Goal: Task Accomplishment & Management: Manage account settings

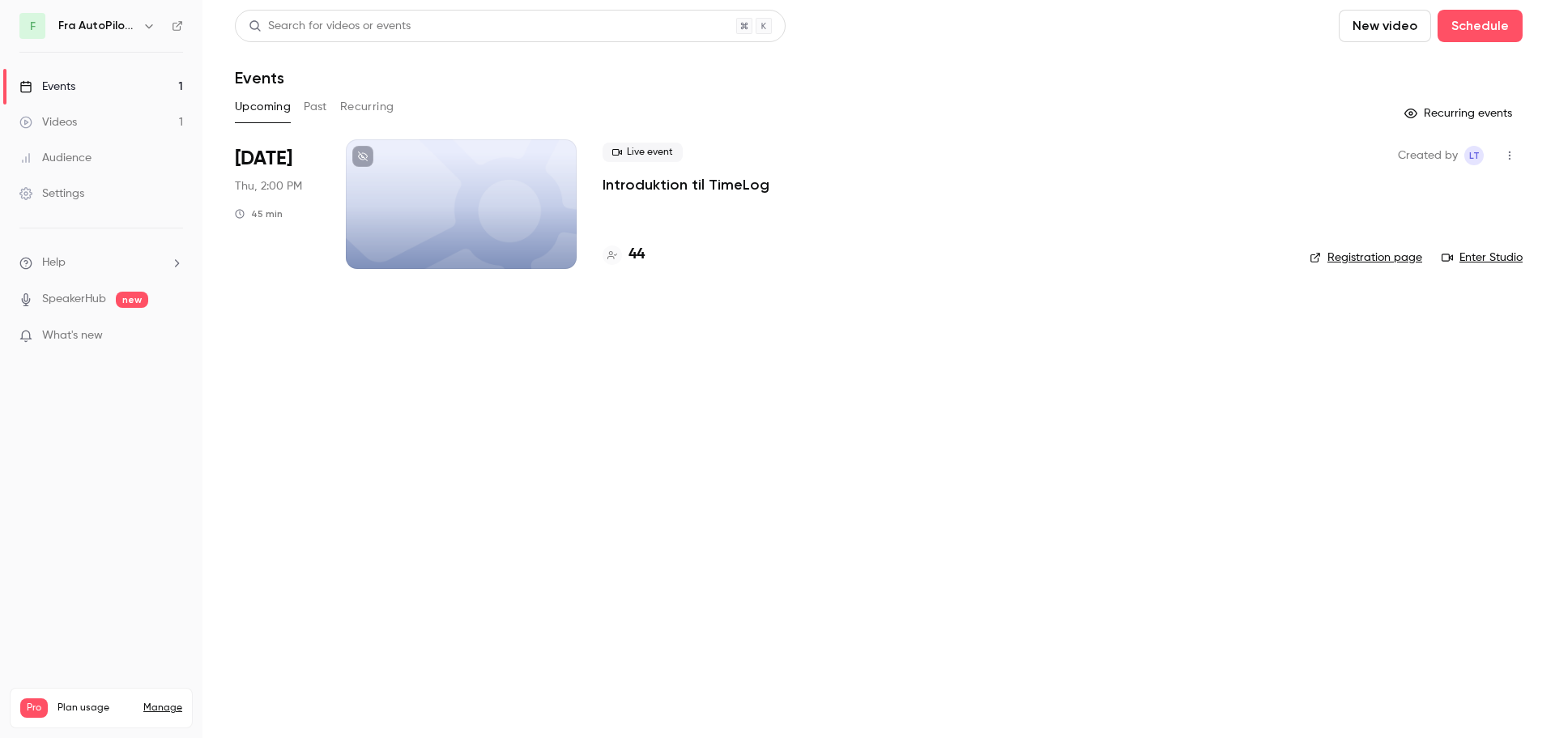
click at [714, 181] on p "Introduktion til TimeLog" at bounding box center [685, 184] width 167 height 19
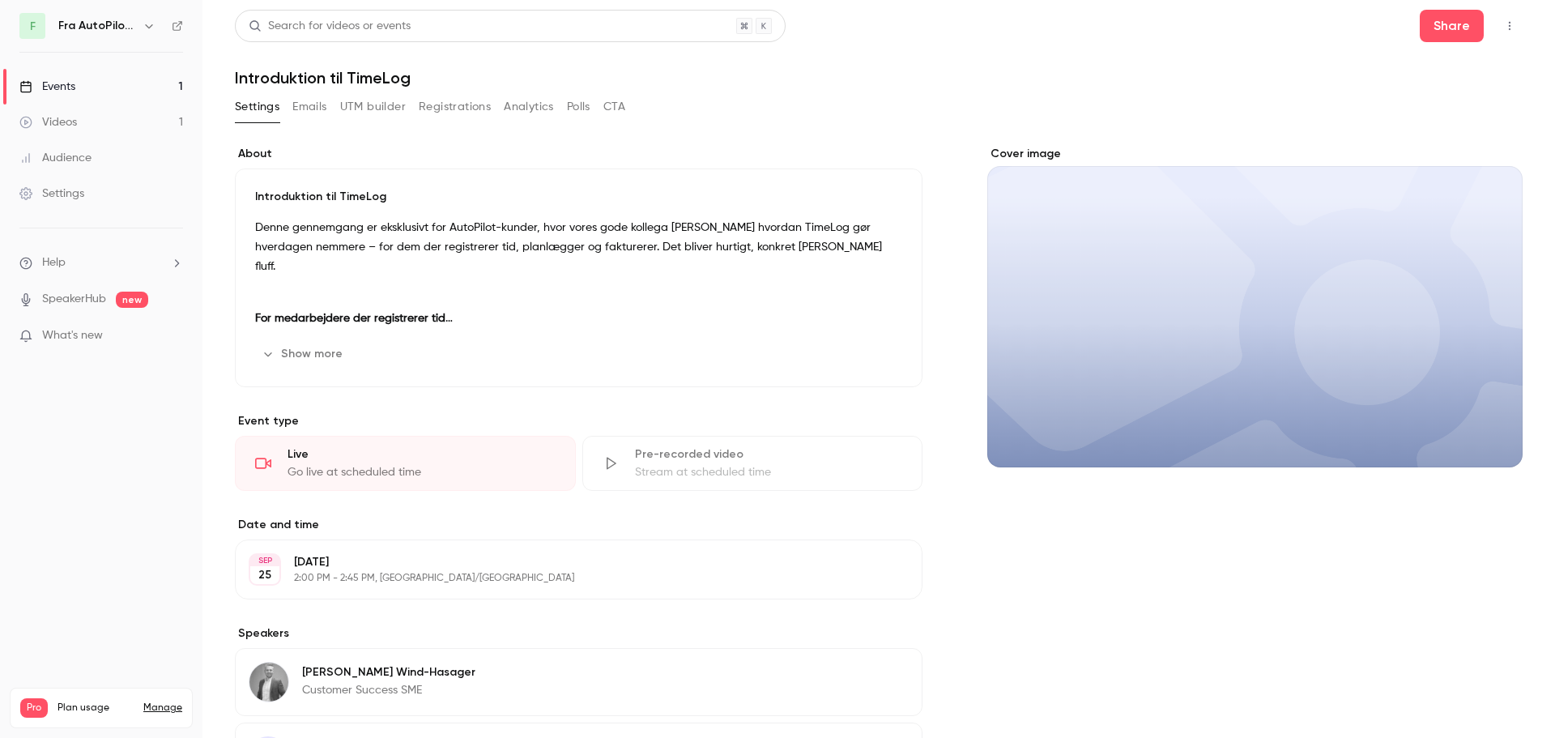
click at [441, 110] on button "Registrations" at bounding box center [455, 107] width 72 height 26
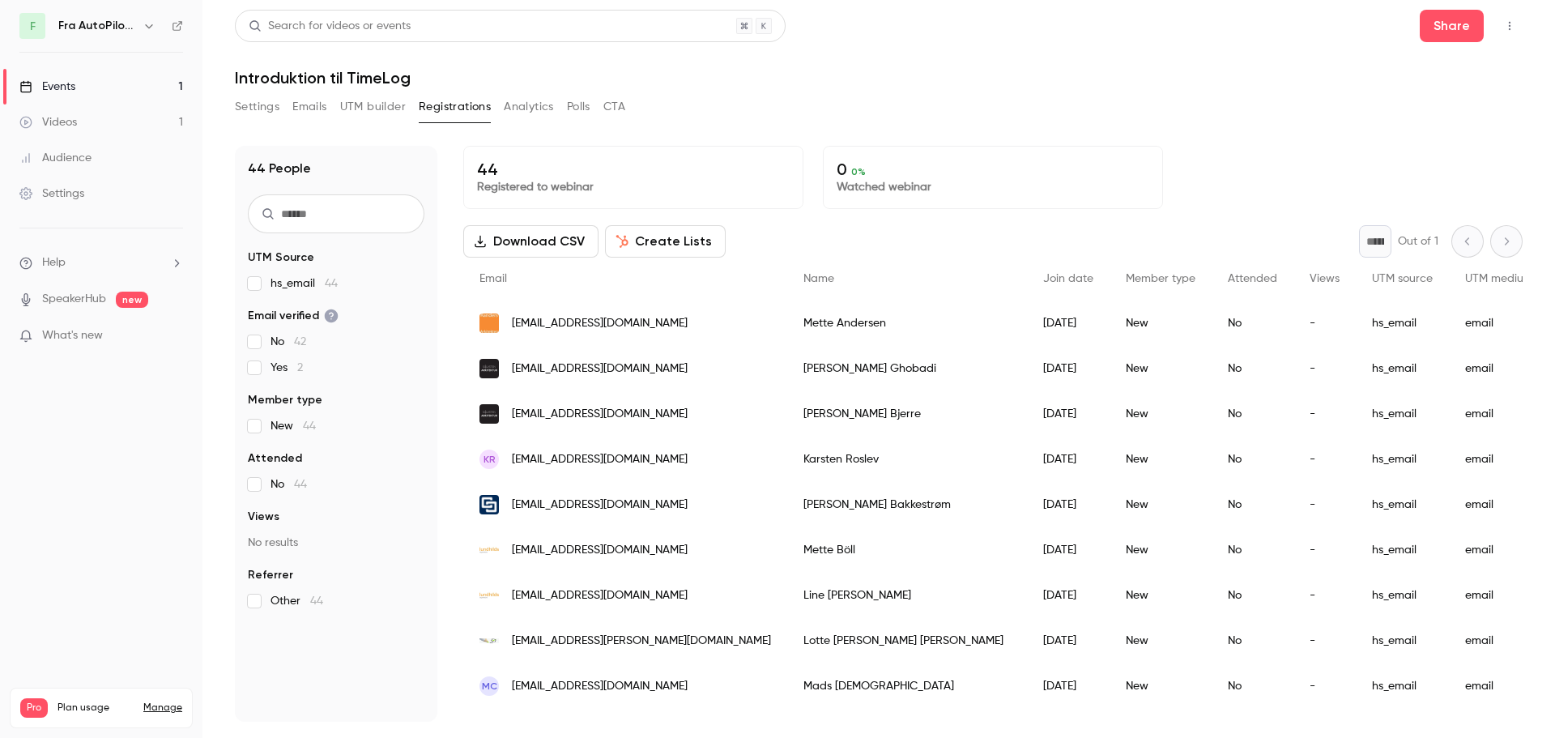
click at [682, 240] on button "Create Lists" at bounding box center [665, 241] width 121 height 32
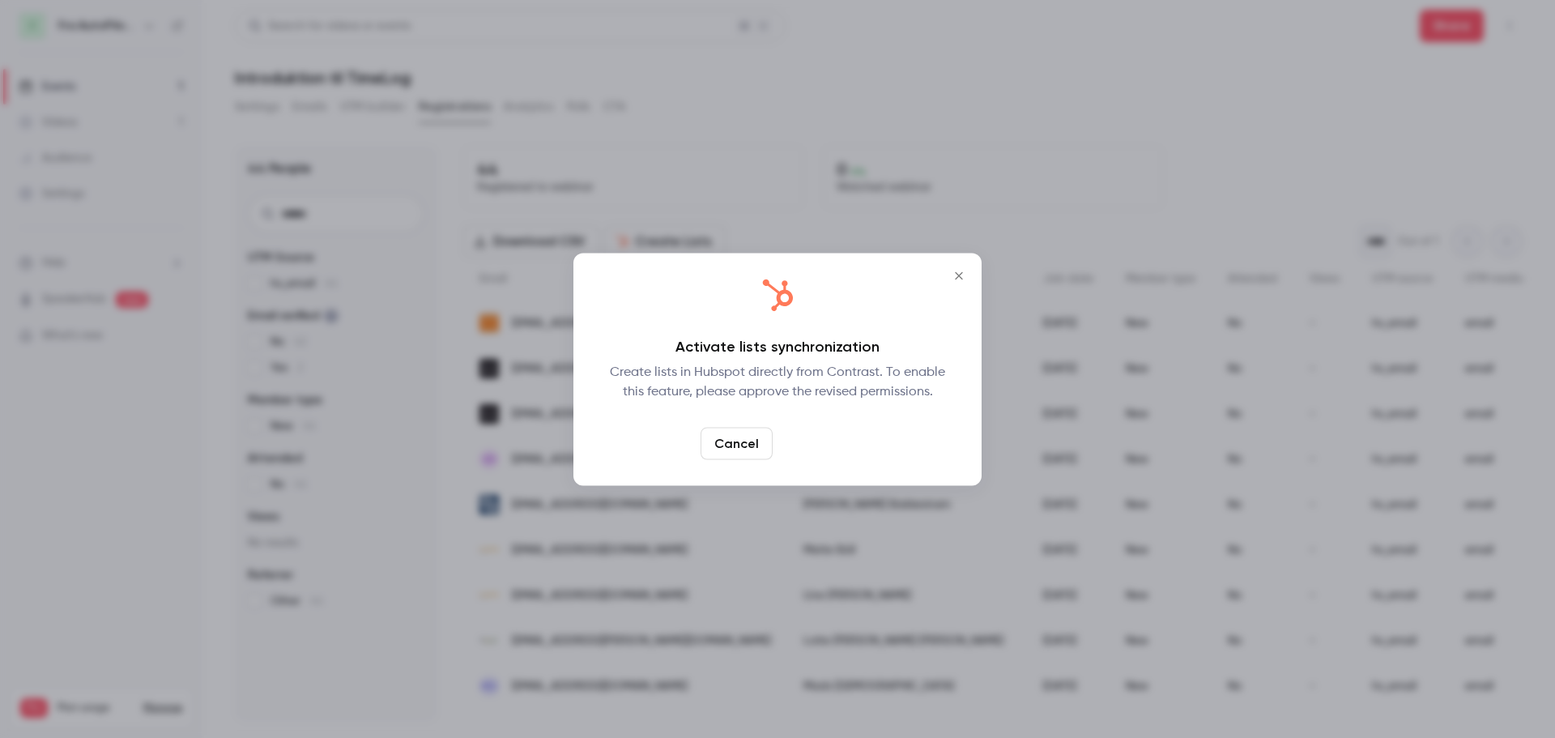
click at [821, 441] on link "Confirm" at bounding box center [817, 443] width 76 height 32
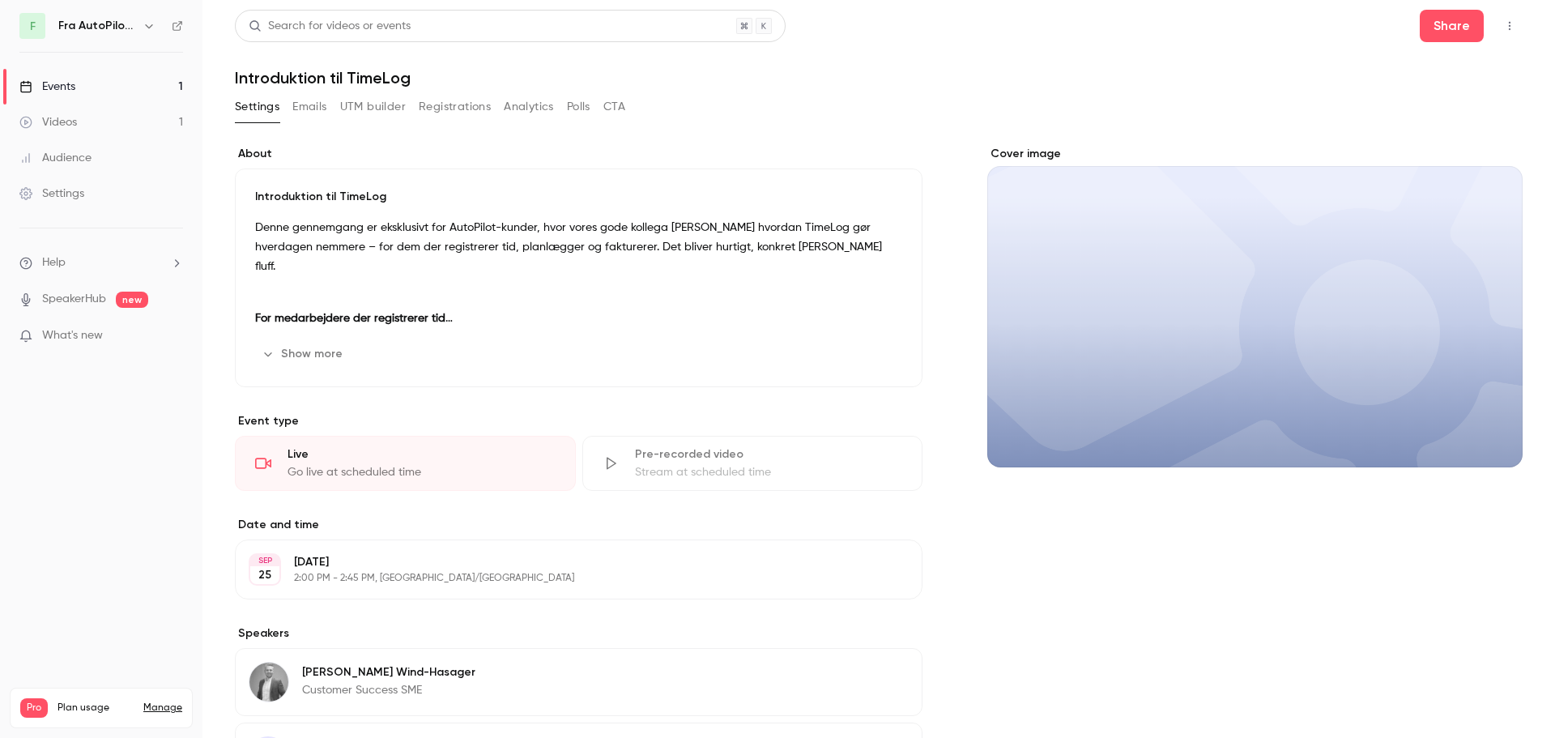
click at [372, 101] on button "UTM builder" at bounding box center [373, 107] width 66 height 26
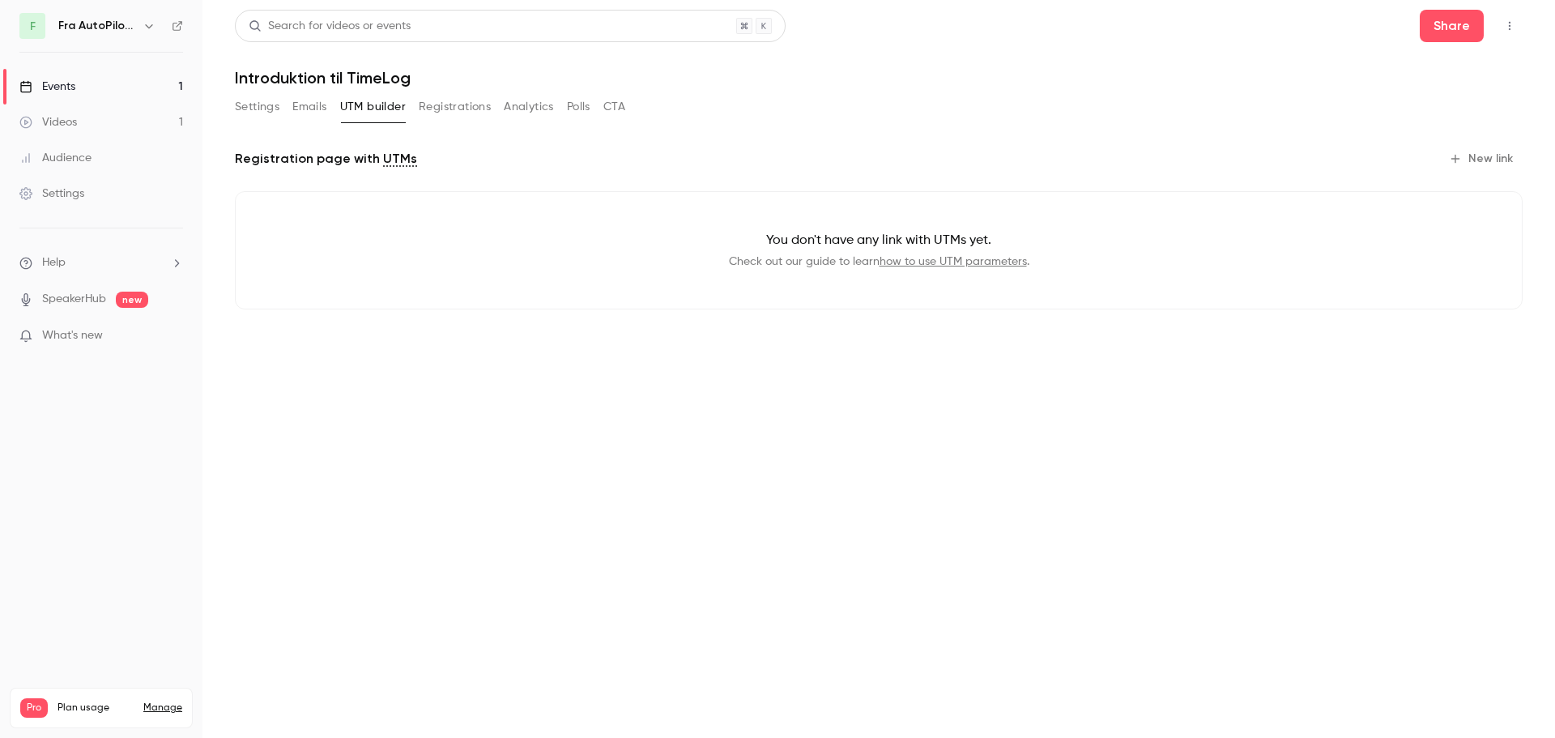
click at [449, 106] on button "Registrations" at bounding box center [455, 107] width 72 height 26
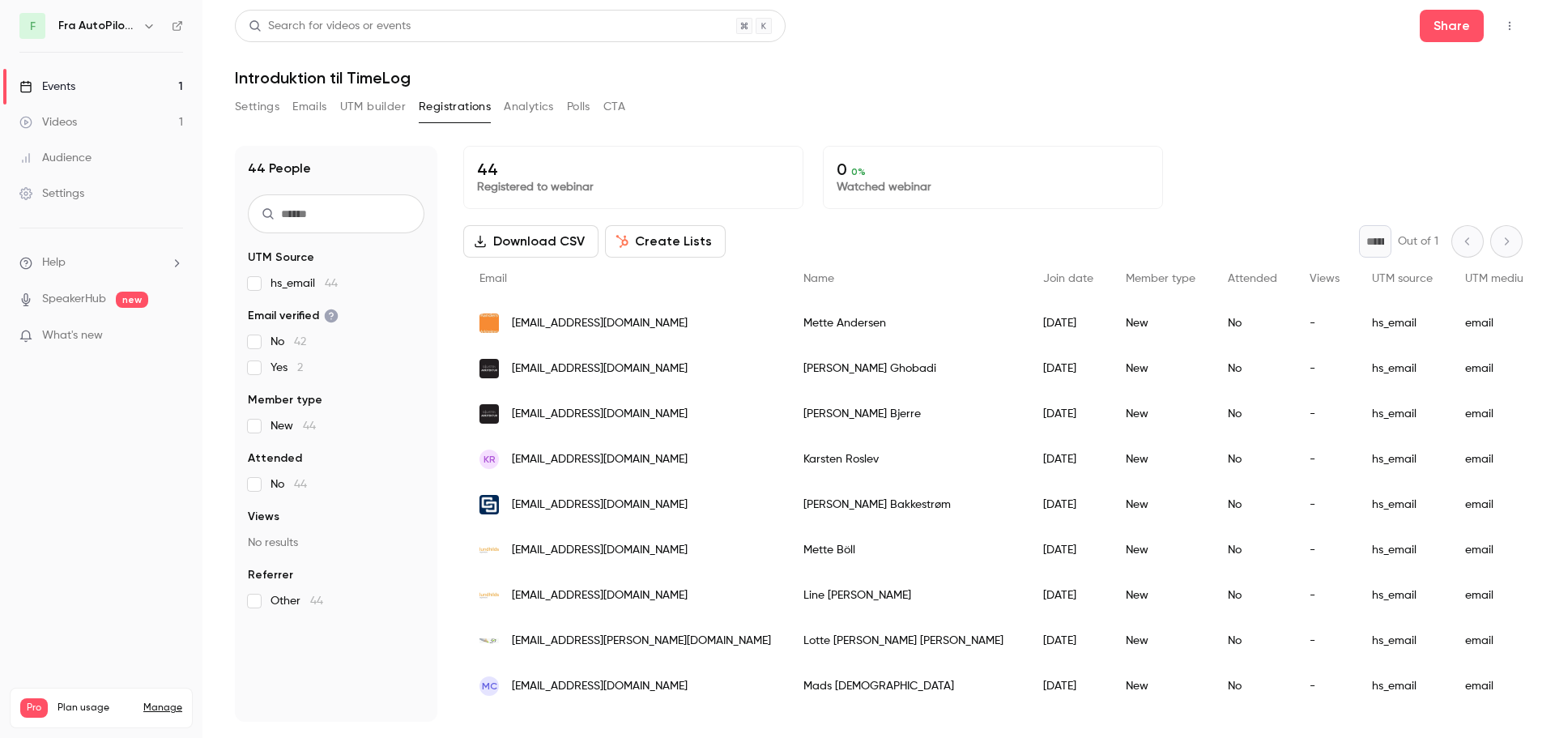
click at [560, 236] on button "Download CSV" at bounding box center [530, 241] width 135 height 32
click at [704, 239] on button "Create Lists" at bounding box center [665, 241] width 121 height 32
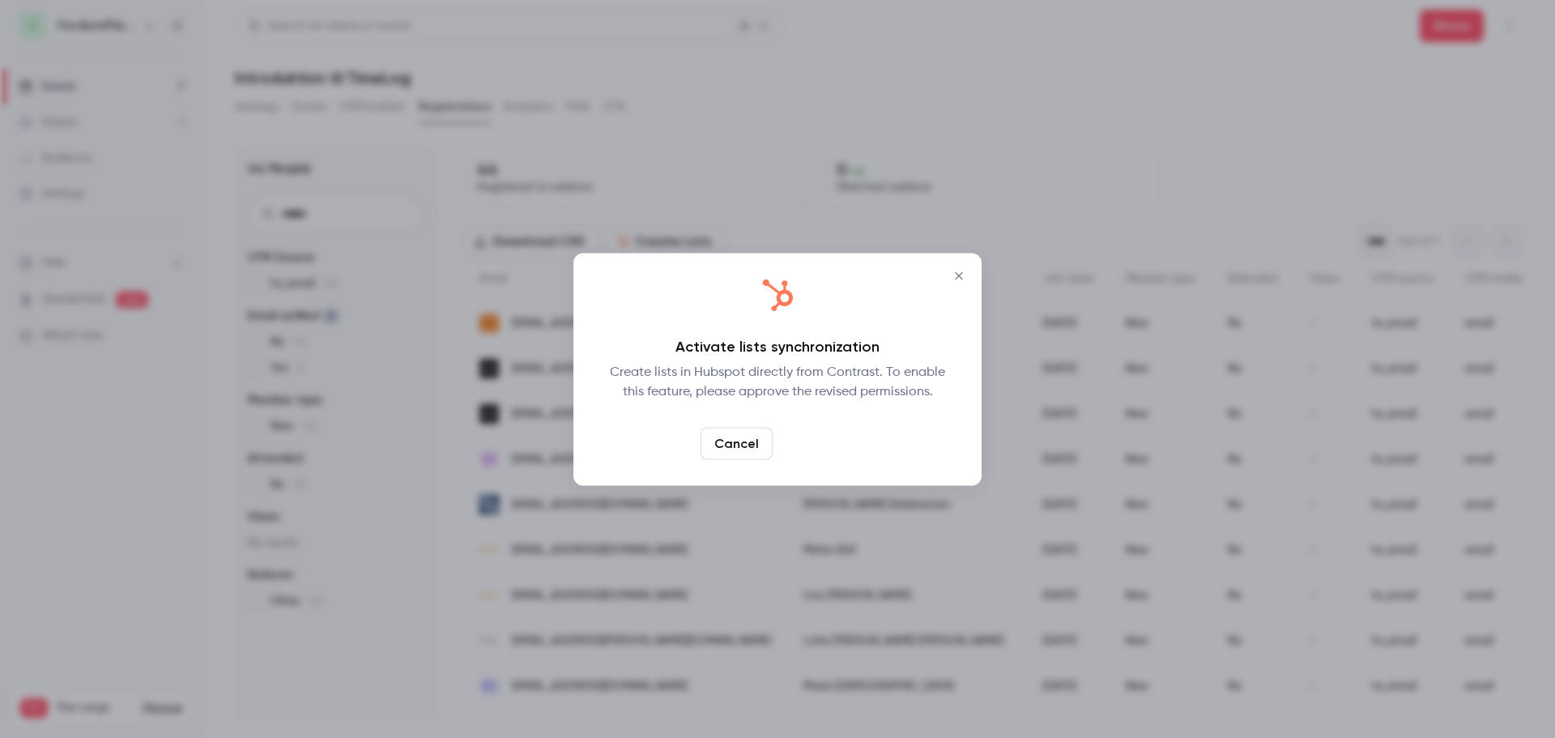
click at [823, 446] on link "Confirm" at bounding box center [817, 443] width 76 height 32
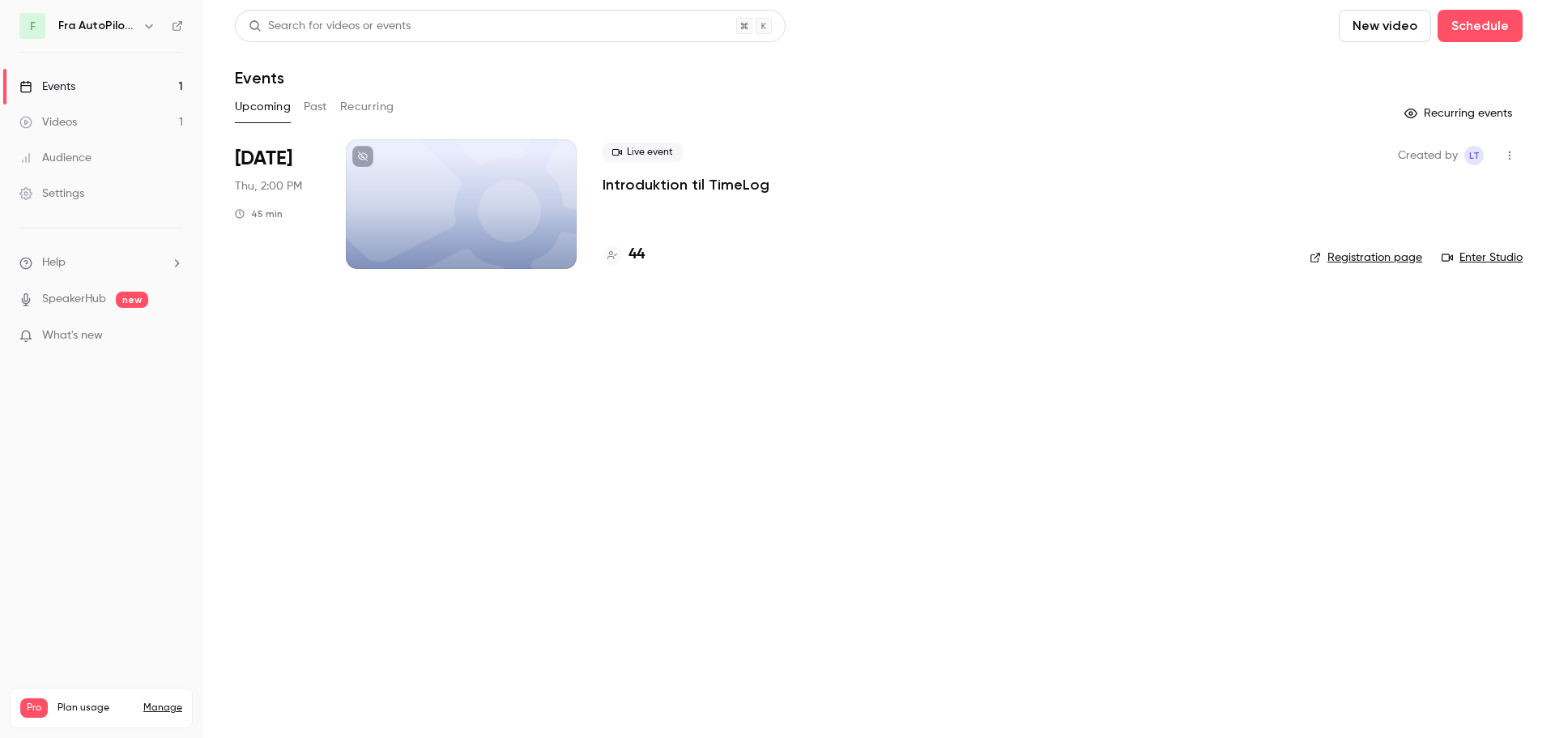
click at [297, 183] on span "Thu, 2:00 PM" at bounding box center [268, 186] width 67 height 16
click at [441, 189] on div at bounding box center [461, 204] width 231 height 130
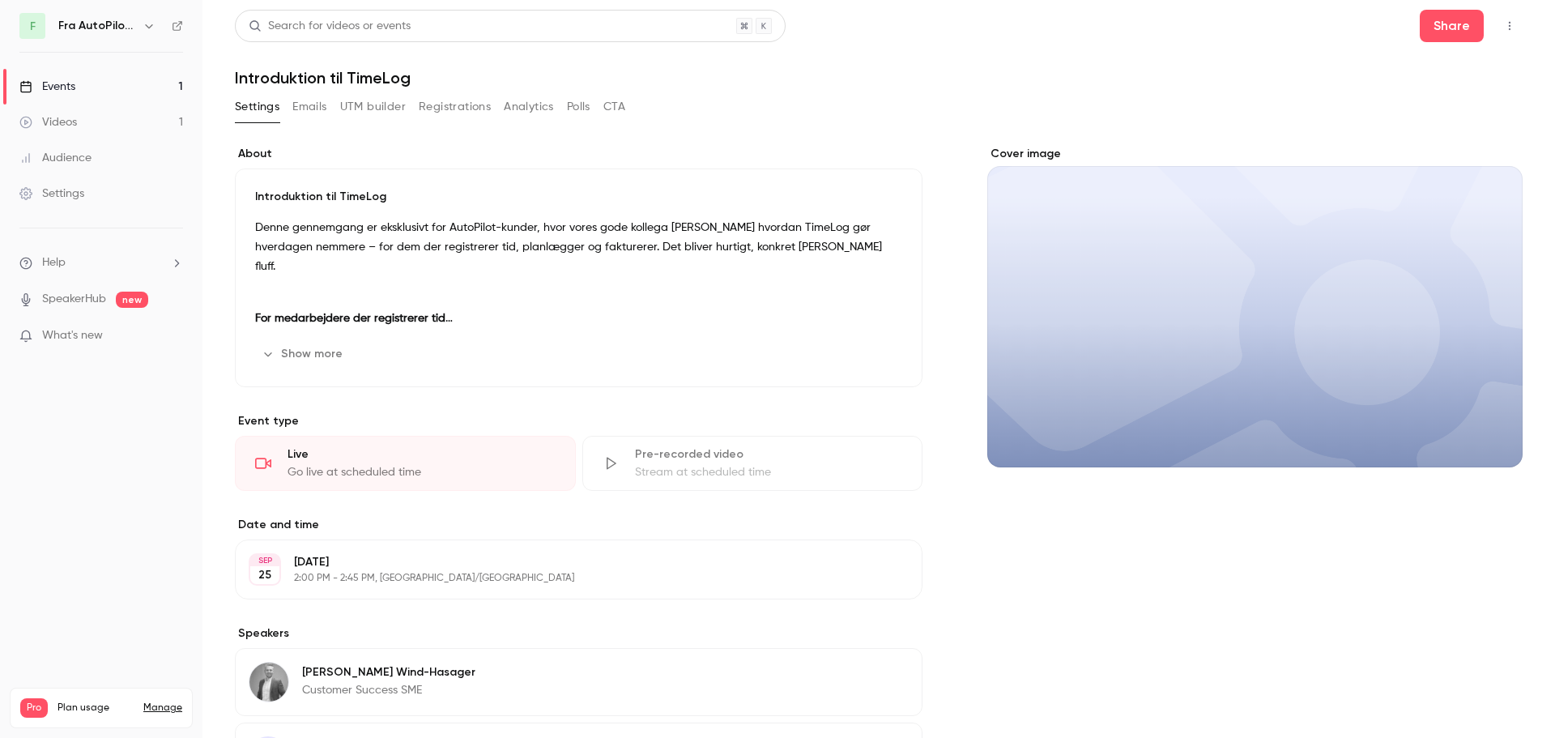
click at [305, 105] on button "Emails" at bounding box center [309, 107] width 34 height 26
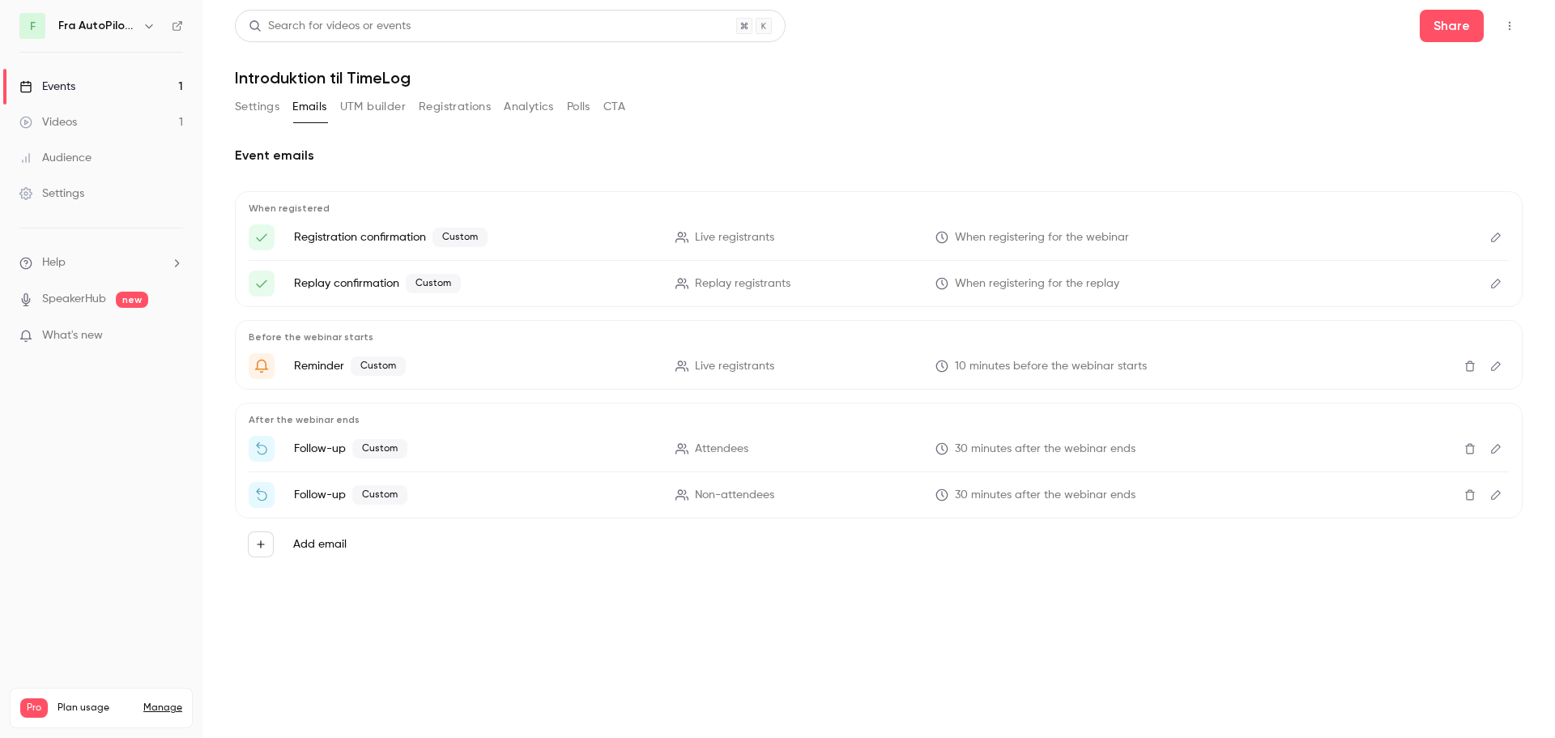
click at [473, 107] on button "Registrations" at bounding box center [455, 107] width 72 height 26
